Goal: Information Seeking & Learning: Learn about a topic

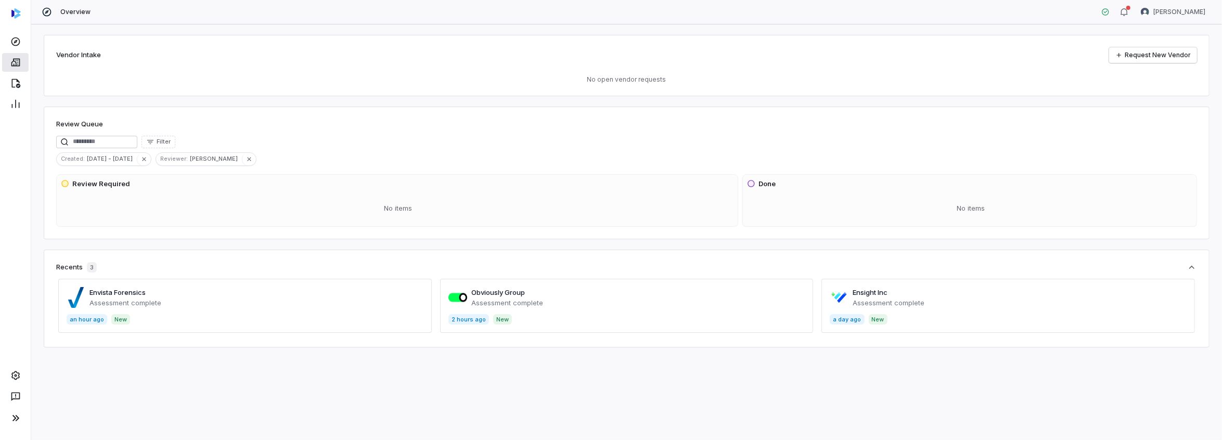
click at [12, 63] on icon at bounding box center [15, 62] width 10 height 10
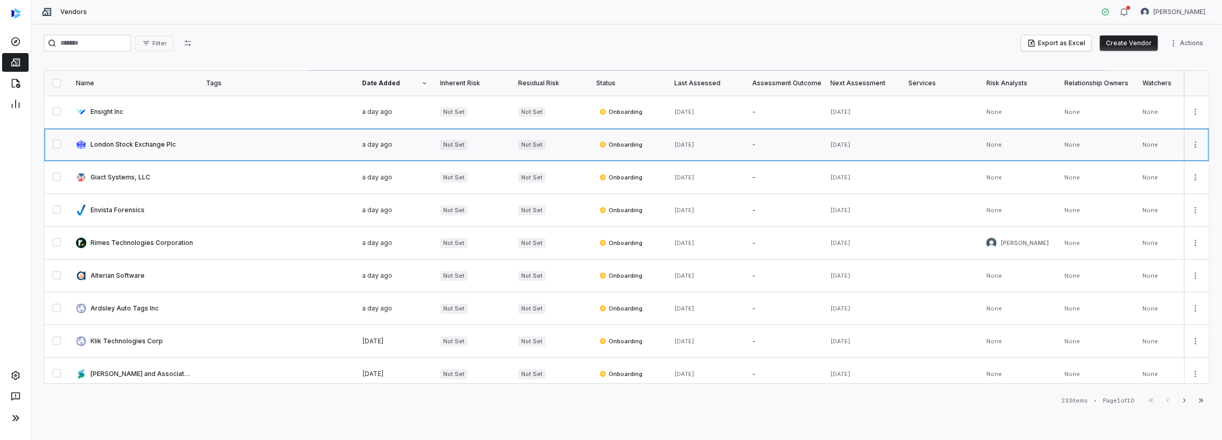
click at [110, 145] on link at bounding box center [135, 145] width 130 height 32
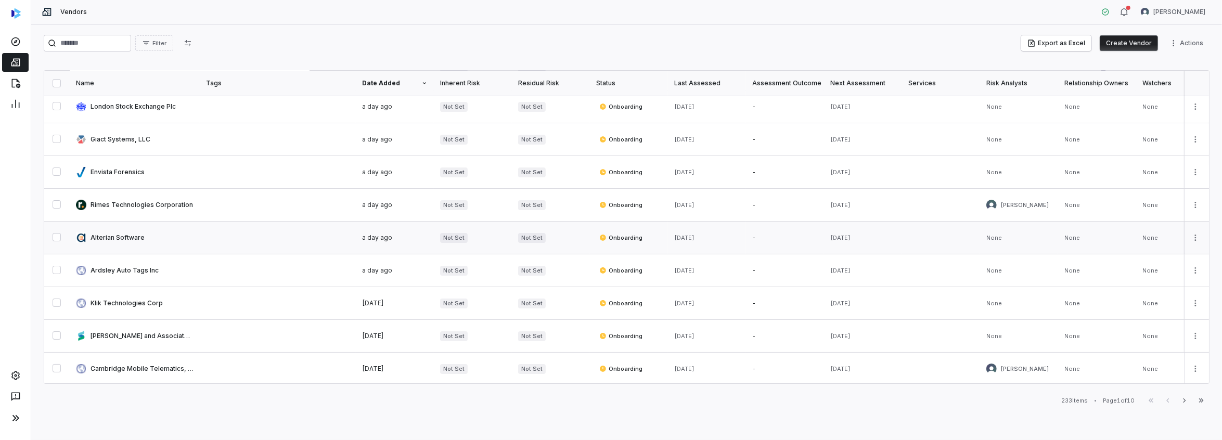
scroll to position [104, 0]
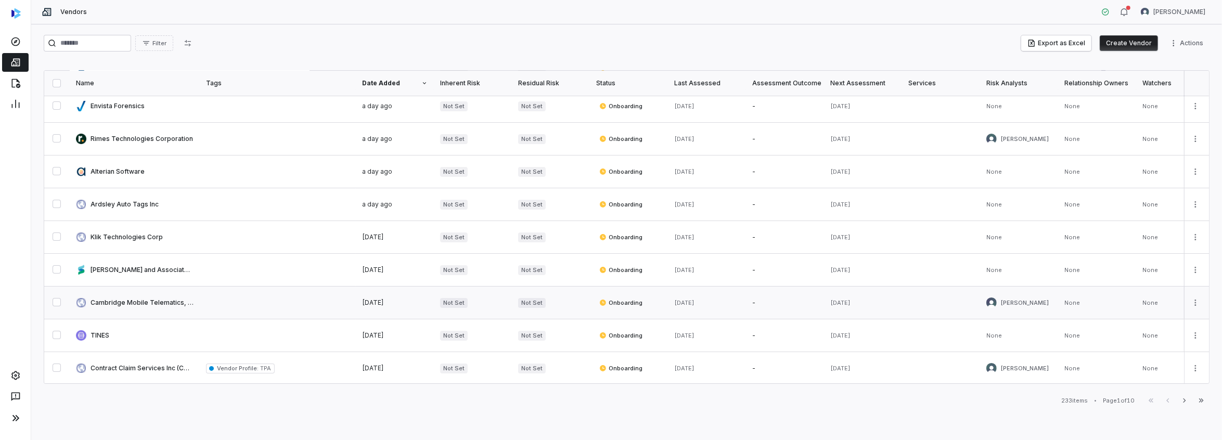
click at [132, 300] on link at bounding box center [135, 303] width 130 height 32
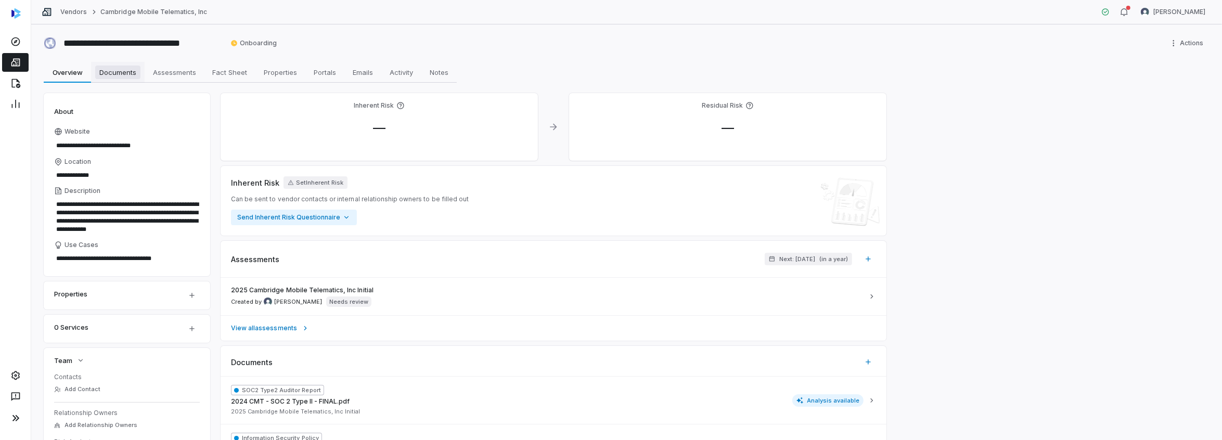
click at [124, 69] on span "Documents" at bounding box center [117, 73] width 45 height 14
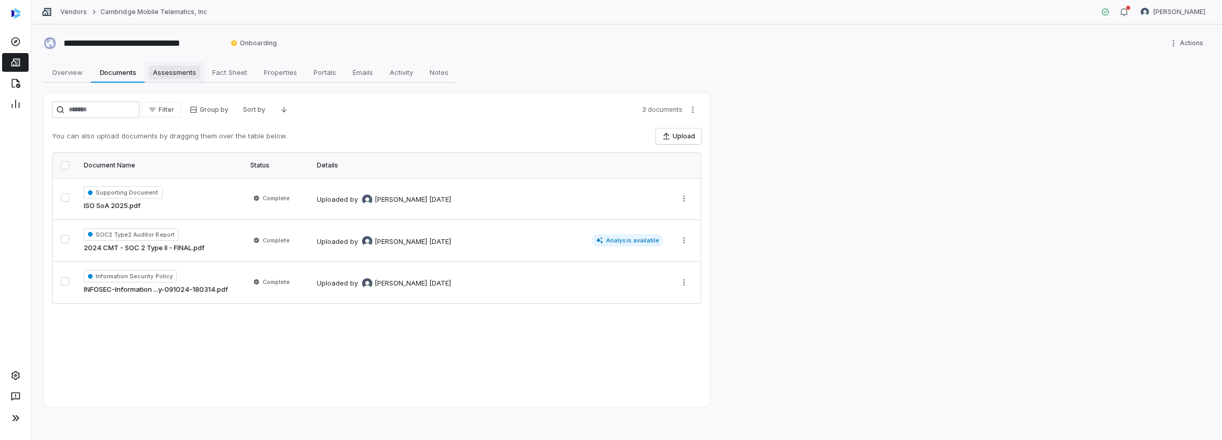
click at [186, 76] on span "Assessments" at bounding box center [175, 73] width 52 height 14
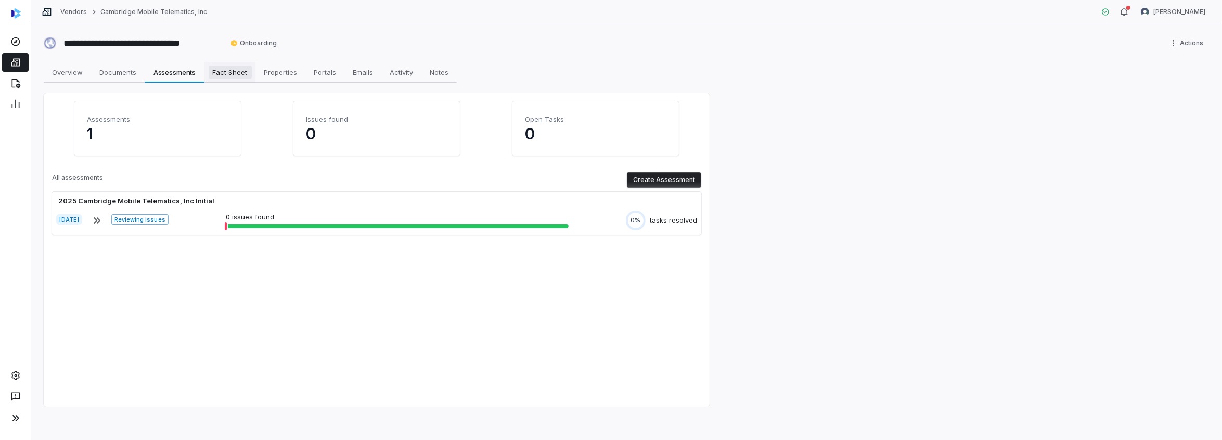
click at [230, 72] on span "Fact Sheet" at bounding box center [230, 73] width 43 height 14
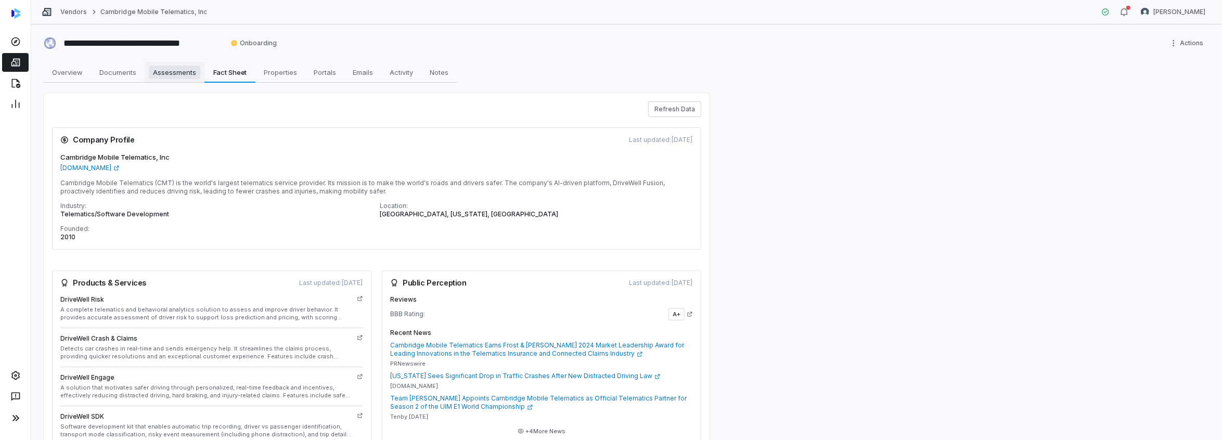
click at [188, 69] on span "Assessments" at bounding box center [175, 73] width 52 height 14
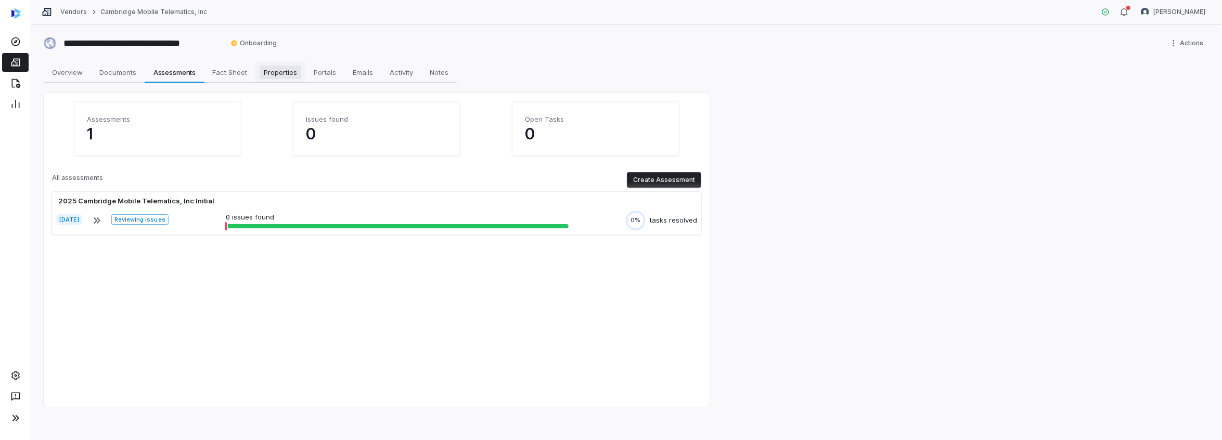
click at [279, 78] on span "Properties" at bounding box center [281, 73] width 42 height 14
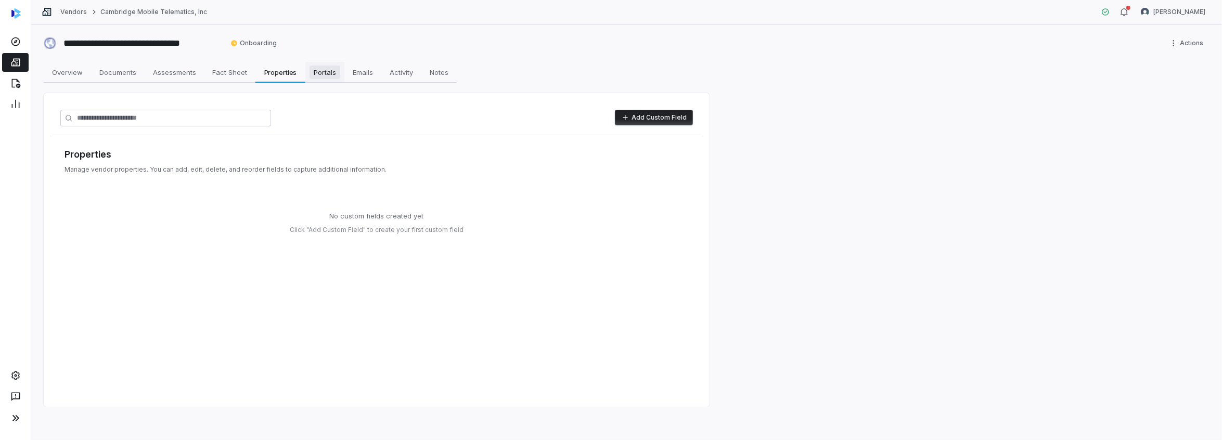
click at [324, 80] on link "Portals Portals" at bounding box center [324, 72] width 39 height 21
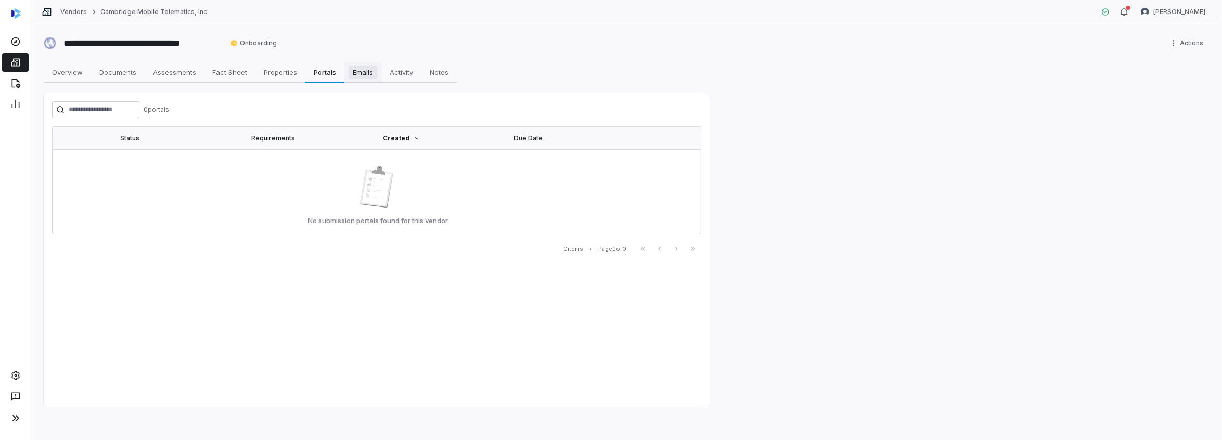
click at [365, 77] on span "Emails" at bounding box center [363, 73] width 29 height 14
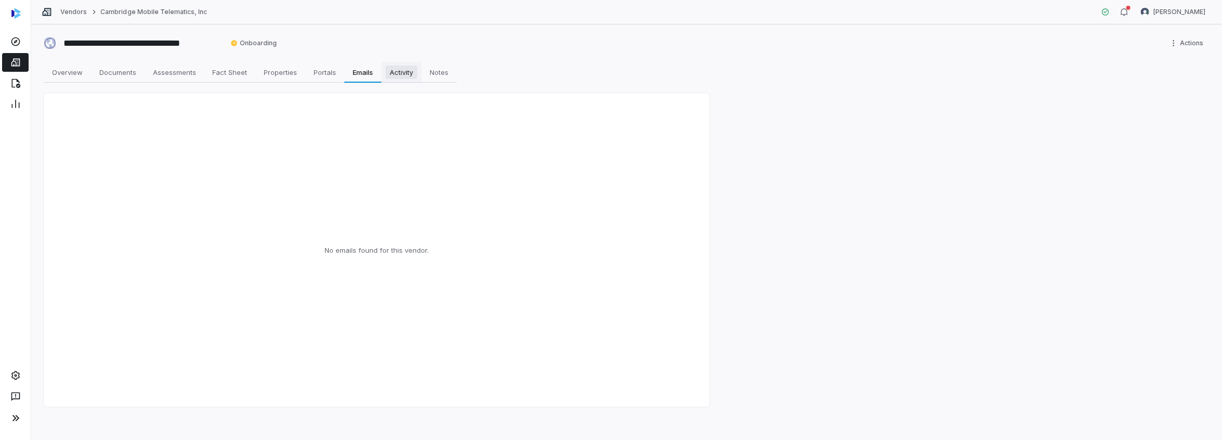
click at [384, 73] on link "Activity Activity" at bounding box center [401, 72] width 40 height 21
click at [67, 71] on span "Overview" at bounding box center [67, 73] width 39 height 14
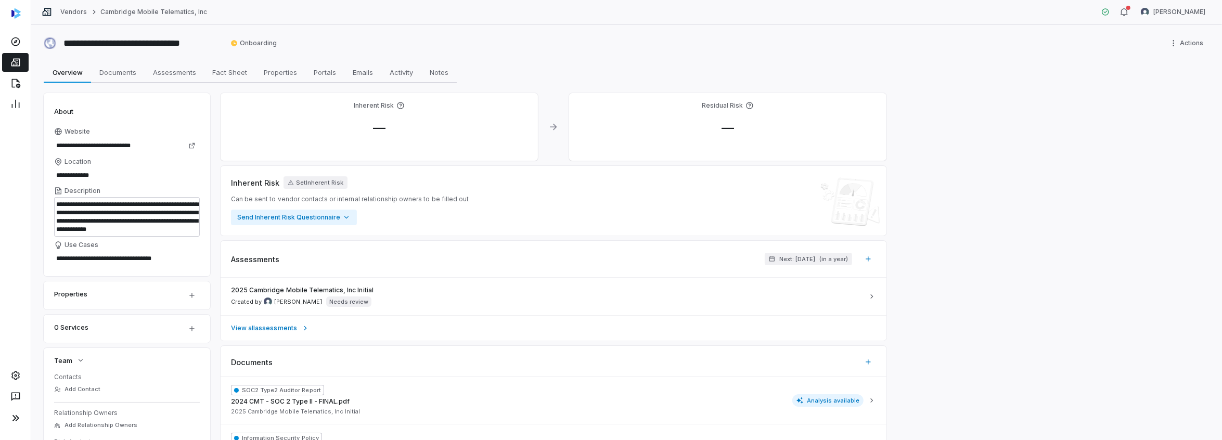
scroll to position [156, 0]
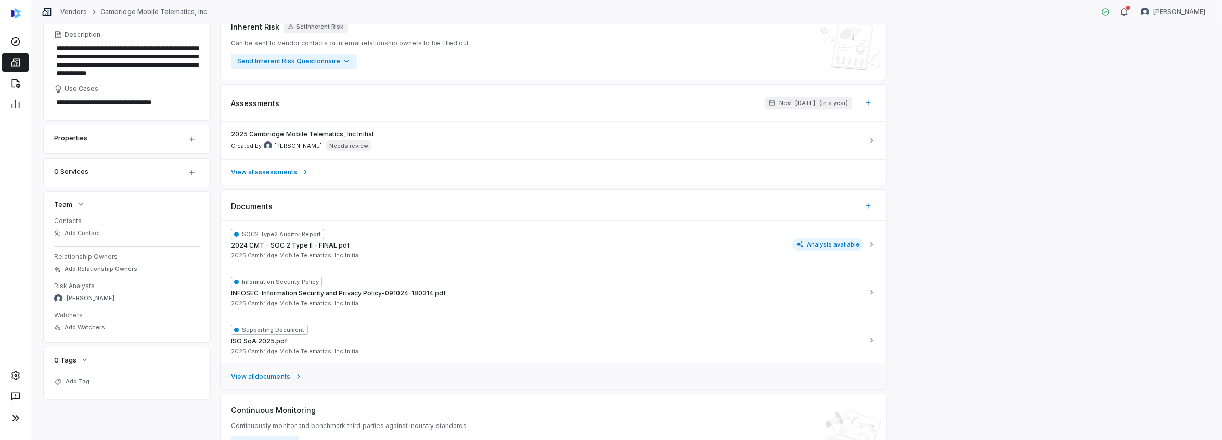
click at [282, 374] on span "View all documents" at bounding box center [260, 377] width 59 height 8
type textarea "*"
